Goal: Transaction & Acquisition: Purchase product/service

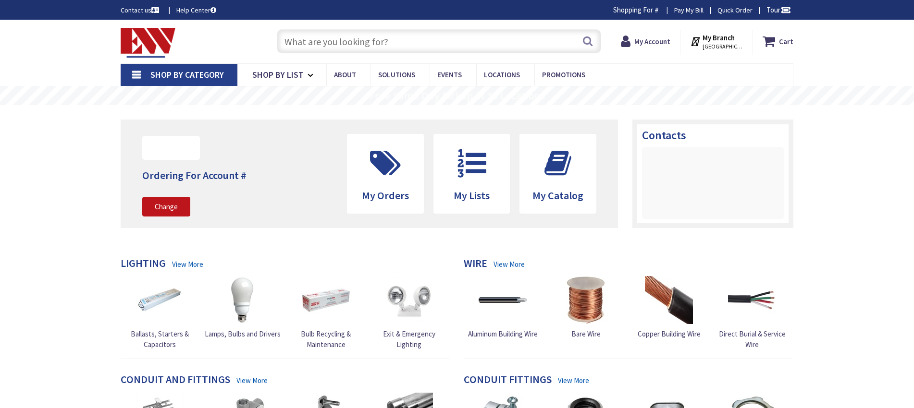
click at [308, 38] on input "text" at bounding box center [439, 41] width 324 height 24
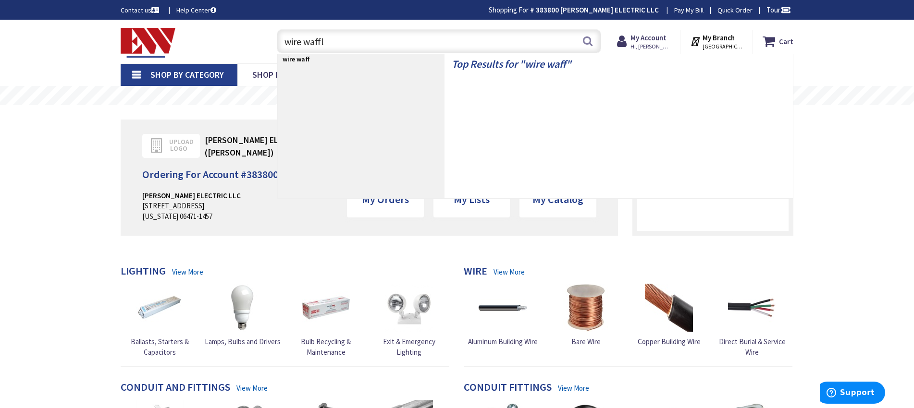
type input "wire waffle"
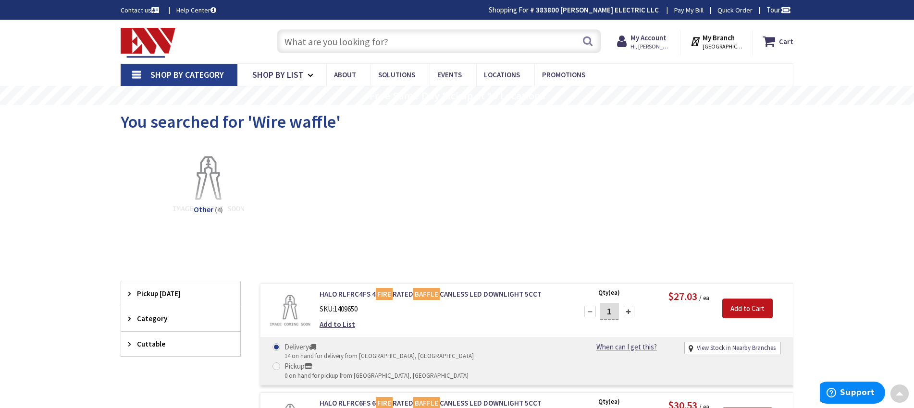
scroll to position [2, 0]
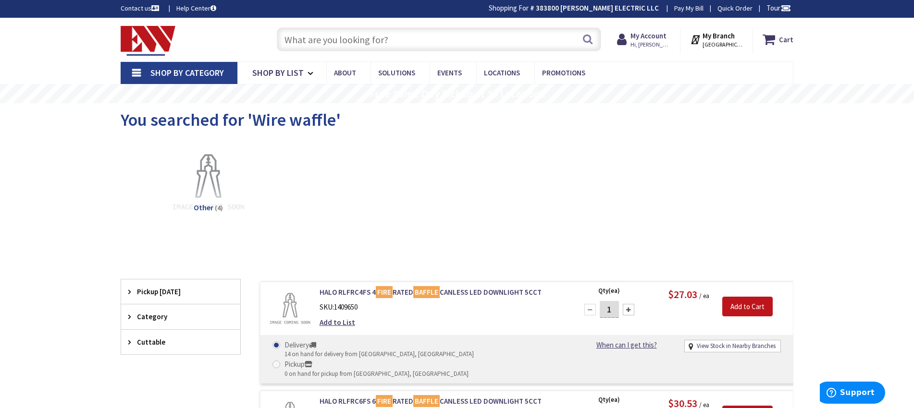
click at [310, 28] on input "text" at bounding box center [439, 39] width 324 height 24
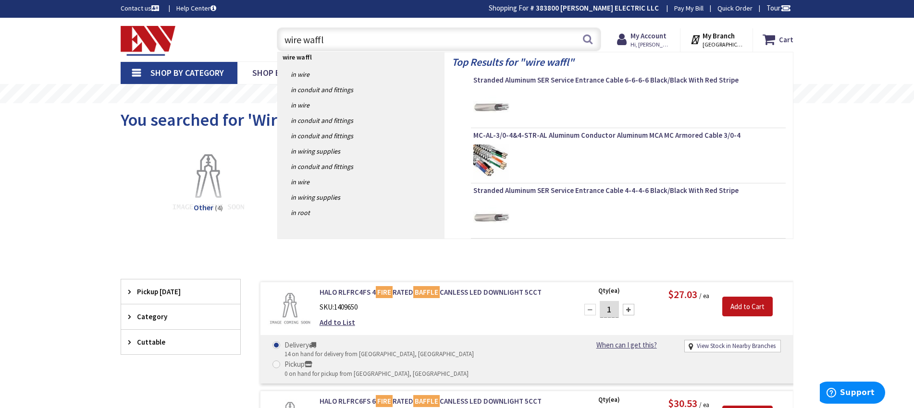
type input "wire waffle"
